Goal: Find specific page/section: Find specific page/section

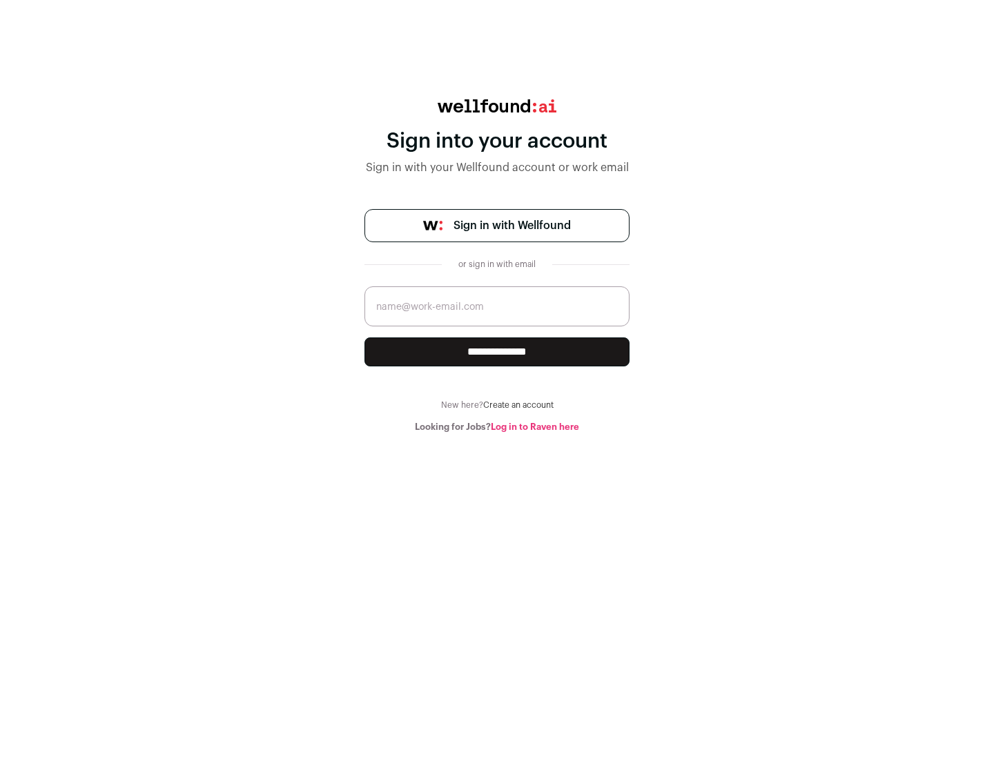
click at [511, 226] on span "Sign in with Wellfound" at bounding box center [511, 225] width 117 height 17
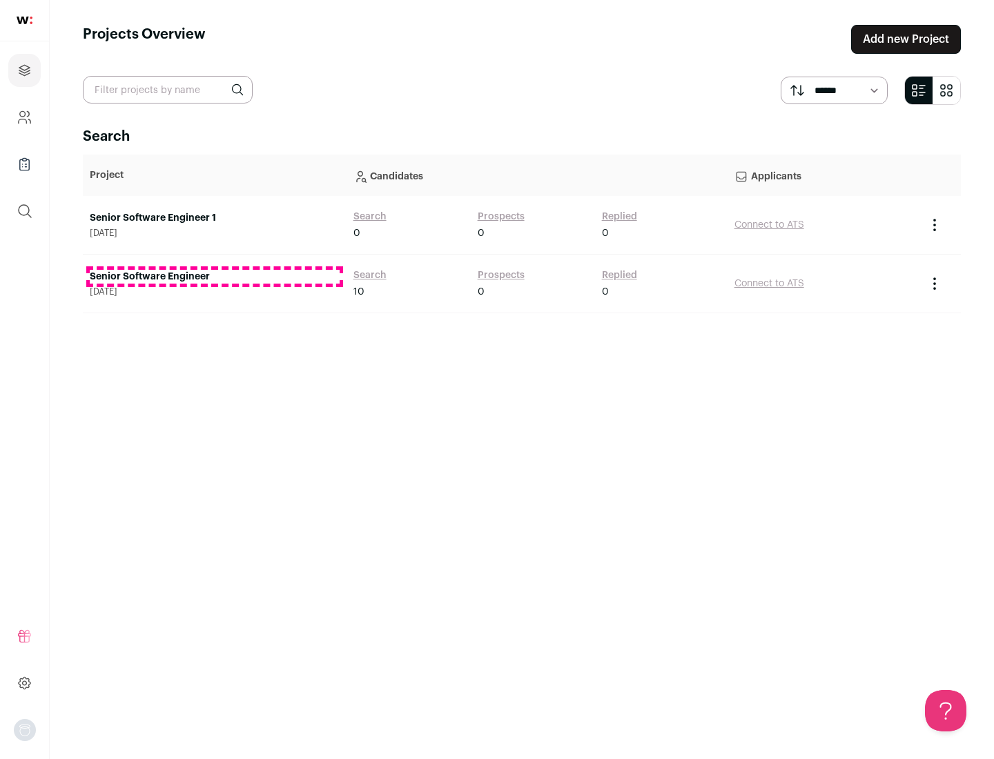
click at [214, 277] on link "Senior Software Engineer" at bounding box center [215, 277] width 250 height 14
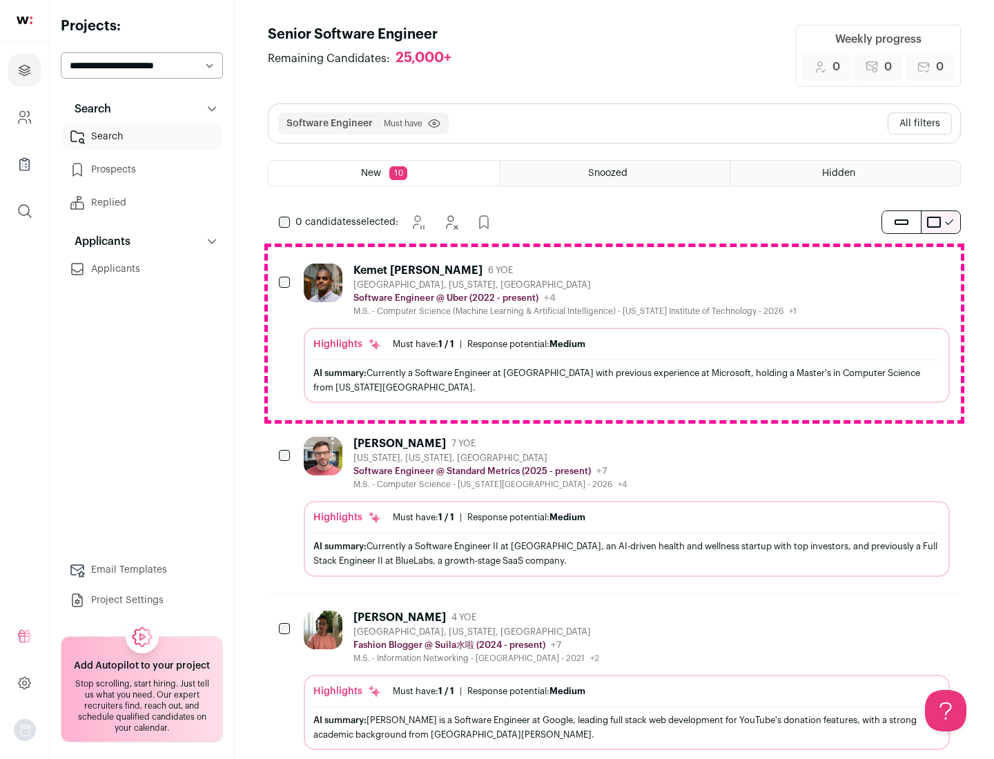
click at [614, 333] on div "Highlights Must have: 1 / 1 How many must haves have been fulfilled? | Response…" at bounding box center [627, 365] width 646 height 75
